Goal: Navigation & Orientation: Find specific page/section

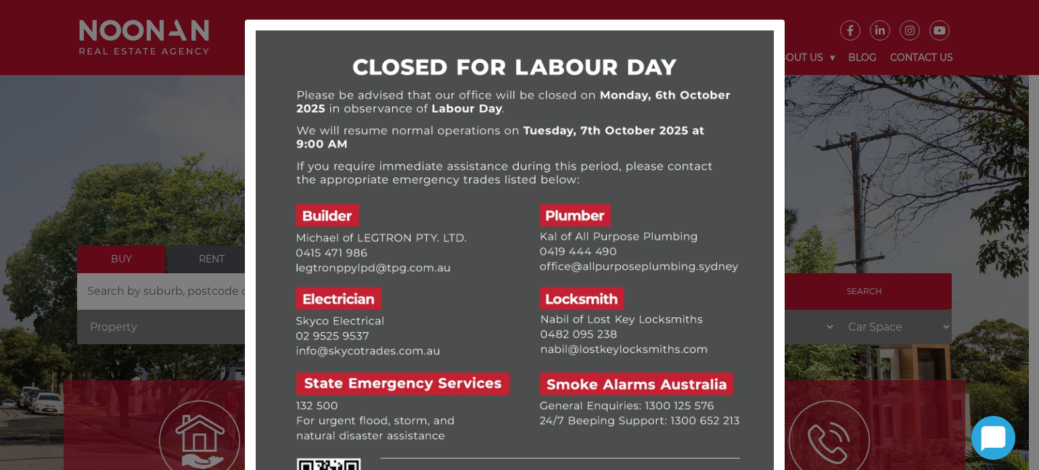
click at [778, 129] on div at bounding box center [515, 290] width 540 height 540
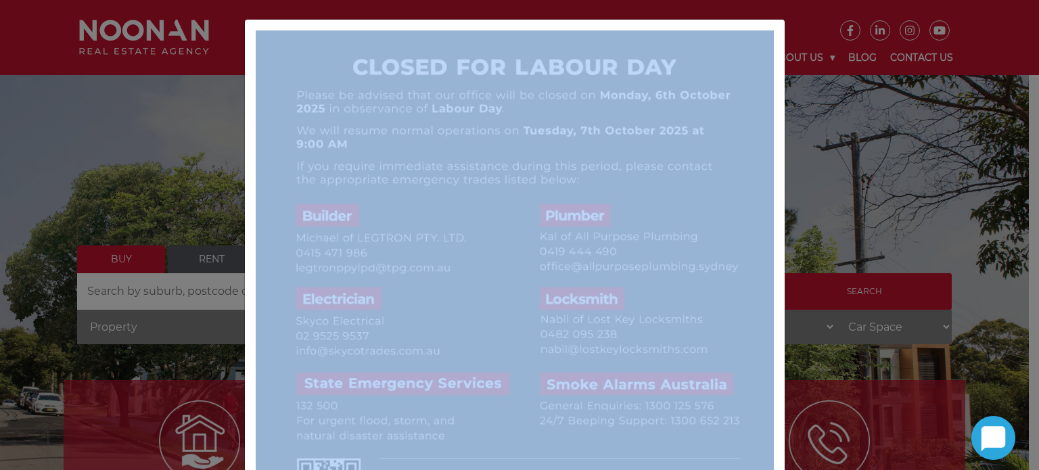
click at [778, 129] on div at bounding box center [515, 290] width 540 height 540
click at [811, 164] on div at bounding box center [519, 235] width 1039 height 470
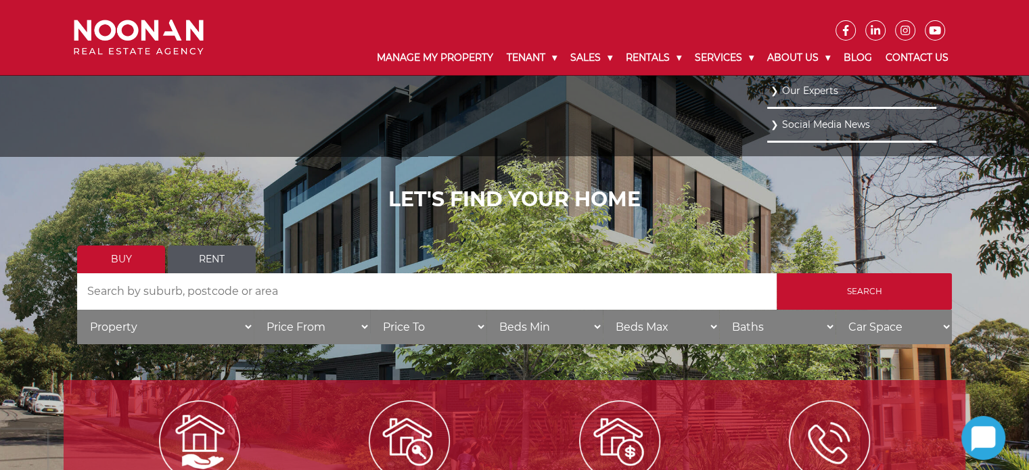
click at [791, 95] on link "Our Experts" at bounding box center [852, 91] width 162 height 18
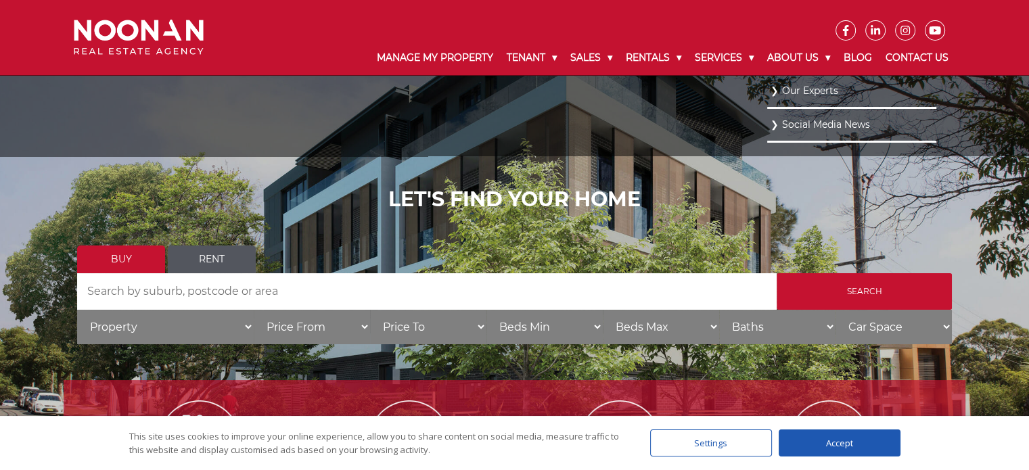
click at [792, 92] on link "Our Experts" at bounding box center [852, 91] width 162 height 18
click at [805, 93] on link "Our Experts" at bounding box center [852, 91] width 162 height 18
click at [771, 89] on link "Our Experts" at bounding box center [852, 91] width 162 height 18
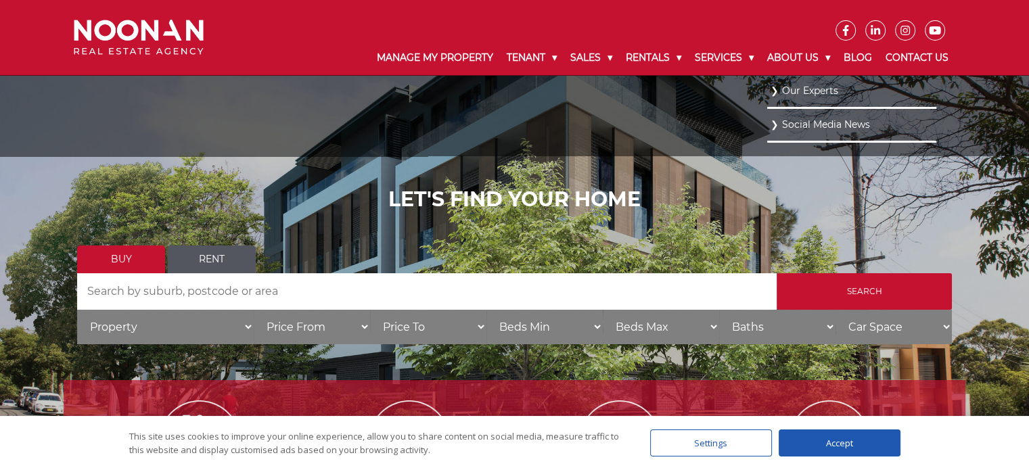
click at [792, 85] on link "Our Experts" at bounding box center [852, 91] width 162 height 18
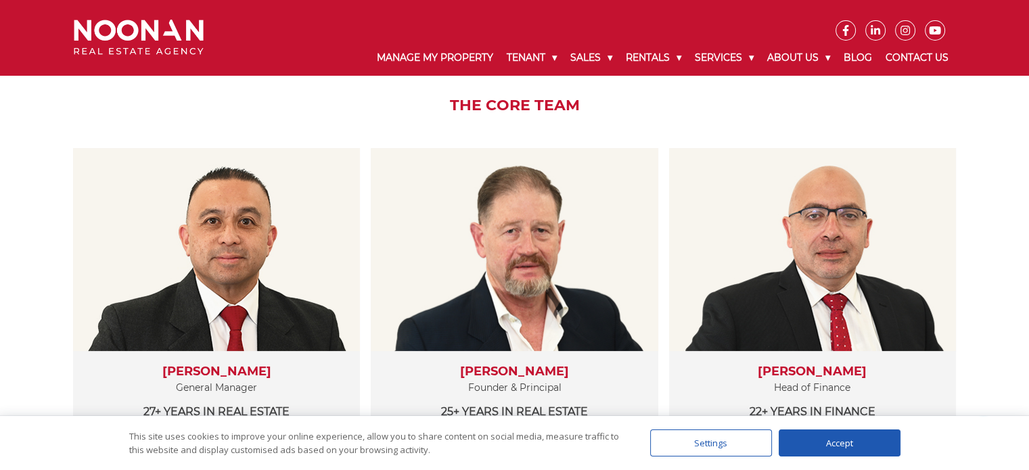
scroll to position [207, 0]
